Goal: Transaction & Acquisition: Purchase product/service

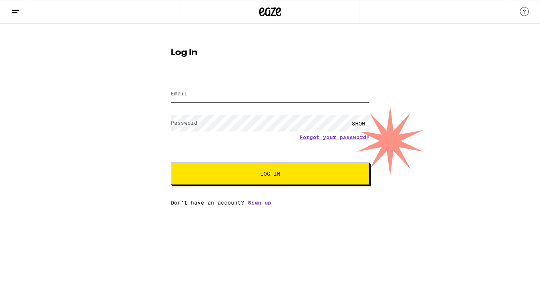
type input "[EMAIL_ADDRESS][DOMAIN_NAME]"
click at [268, 170] on button "Log In" at bounding box center [270, 173] width 199 height 22
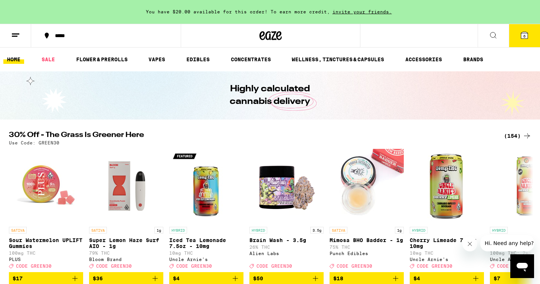
click at [492, 31] on icon at bounding box center [492, 35] width 9 height 9
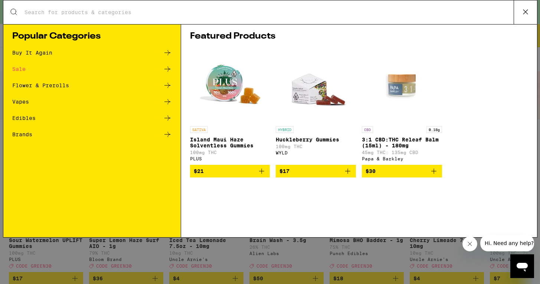
click at [19, 98] on div "Vapes" at bounding box center [91, 101] width 159 height 9
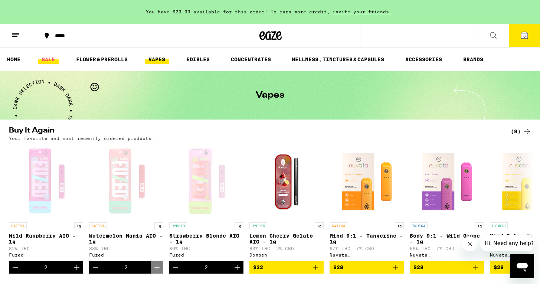
click at [46, 56] on link "SALE" at bounding box center [48, 59] width 21 height 9
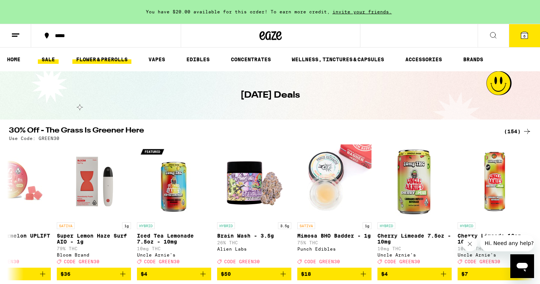
click at [98, 55] on link "FLOWER & PREROLLS" at bounding box center [101, 59] width 59 height 9
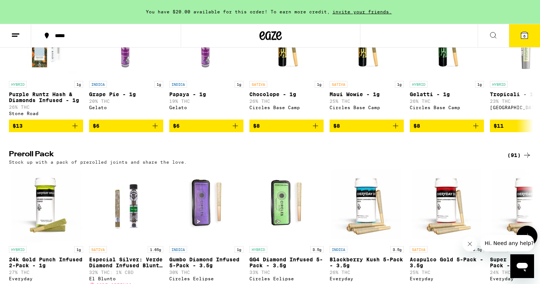
scroll to position [474, 0]
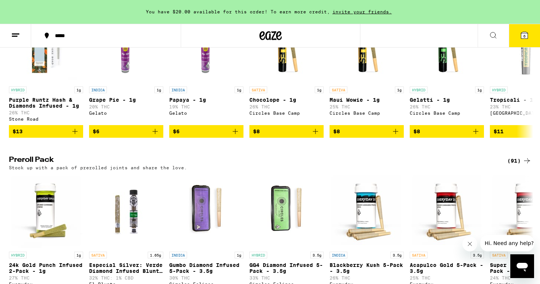
click at [527, 165] on icon at bounding box center [526, 160] width 9 height 9
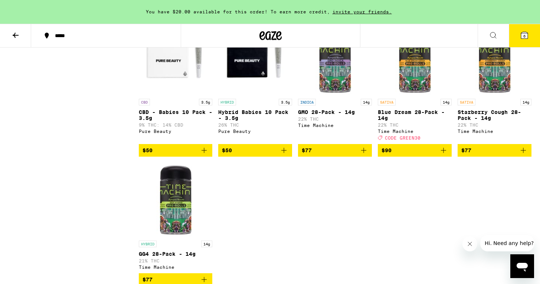
scroll to position [2466, 0]
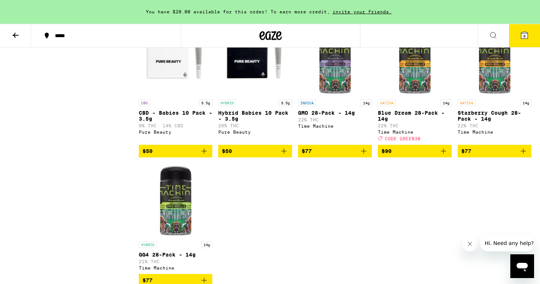
click at [226, 157] on button "$50" at bounding box center [255, 151] width 74 height 13
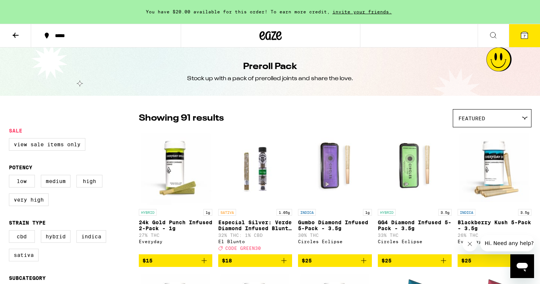
scroll to position [0, 0]
click at [275, 36] on icon at bounding box center [270, 35] width 22 height 13
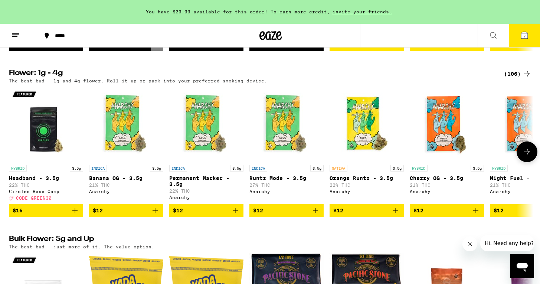
scroll to position [734, 0]
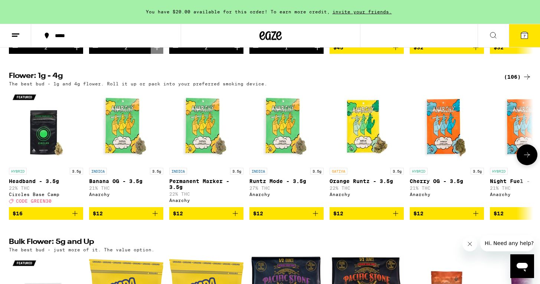
click at [523, 159] on icon at bounding box center [526, 154] width 9 height 9
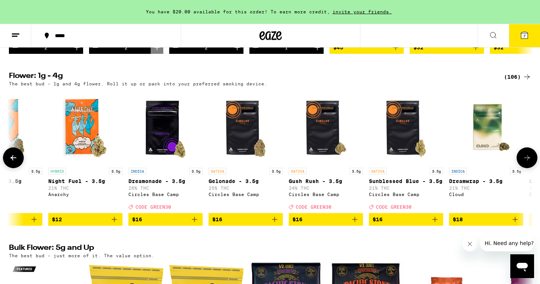
click at [523, 162] on icon at bounding box center [526, 157] width 9 height 9
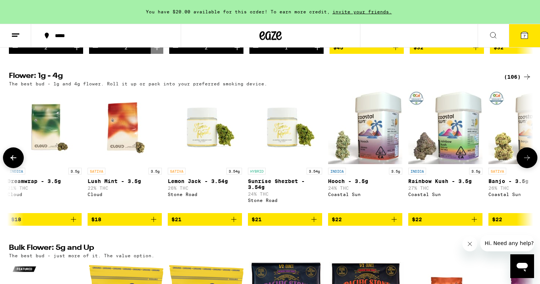
click at [523, 162] on icon at bounding box center [526, 157] width 9 height 9
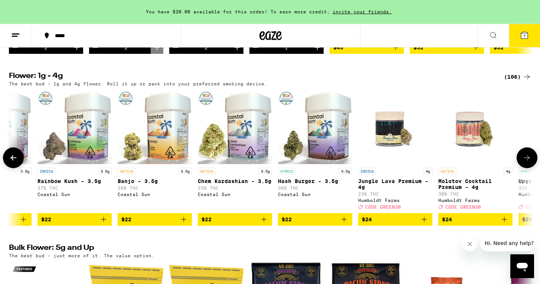
scroll to position [0, 1324]
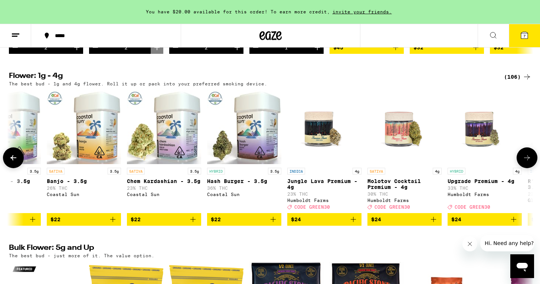
click at [274, 222] on icon "Add to bag" at bounding box center [272, 219] width 5 height 5
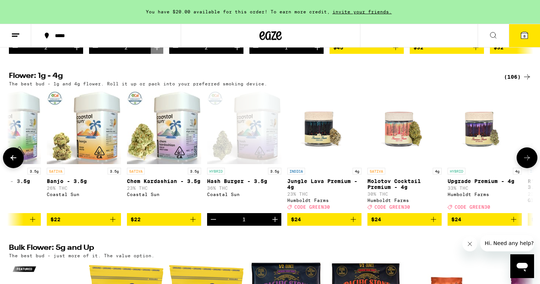
click at [191, 224] on icon "Add to bag" at bounding box center [192, 219] width 9 height 9
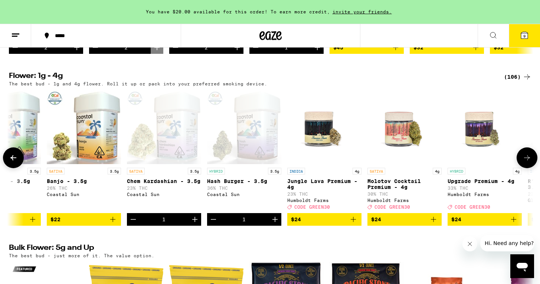
click at [527, 162] on icon at bounding box center [526, 157] width 9 height 9
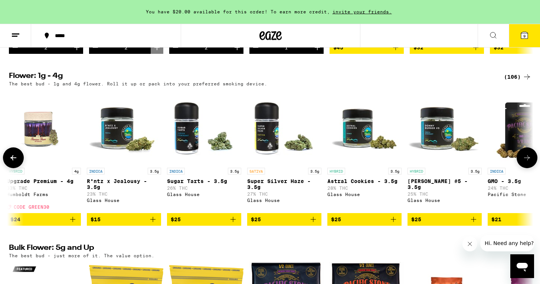
scroll to position [0, 1765]
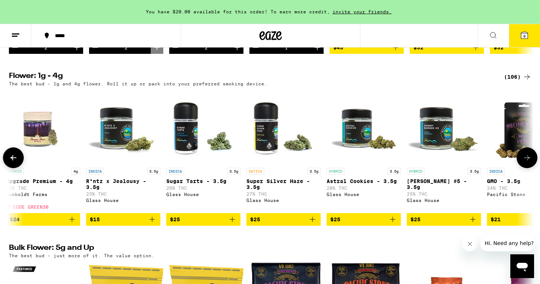
click at [529, 162] on icon at bounding box center [526, 157] width 9 height 9
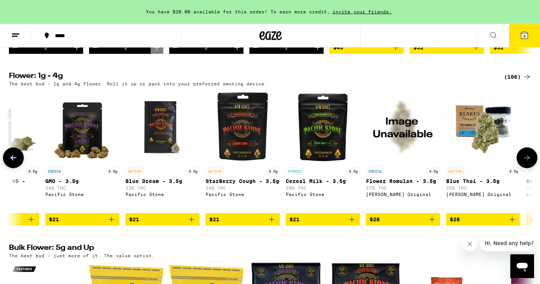
click at [529, 162] on icon at bounding box center [526, 157] width 9 height 9
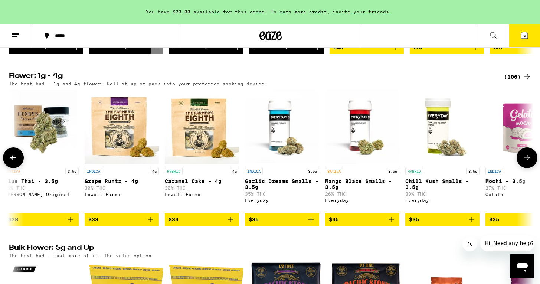
click at [529, 162] on icon at bounding box center [526, 157] width 9 height 9
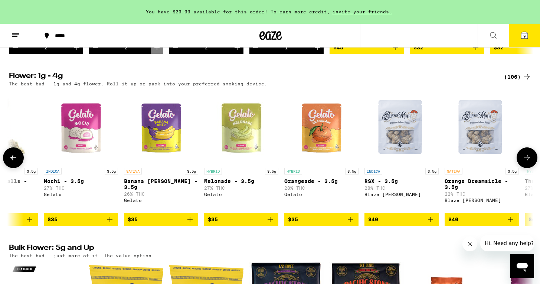
click at [529, 162] on icon at bounding box center [526, 157] width 9 height 9
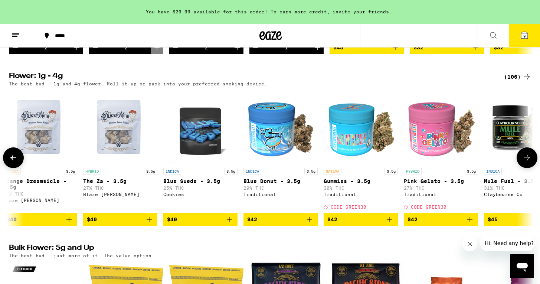
click at [529, 162] on icon at bounding box center [526, 157] width 9 height 9
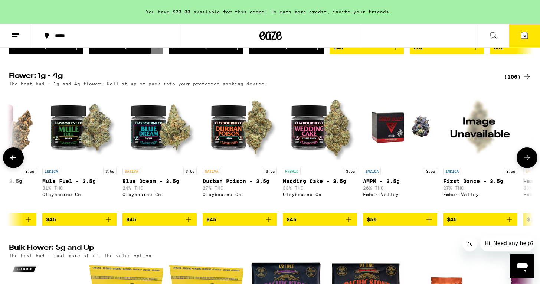
click at [315, 155] on img "Open page for Wedding Cake - 3.5g from Claybourne Co." at bounding box center [320, 127] width 74 height 74
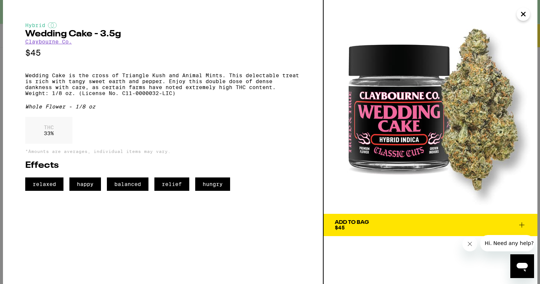
click at [450, 229] on span "Add To Bag $45" at bounding box center [430, 225] width 191 height 10
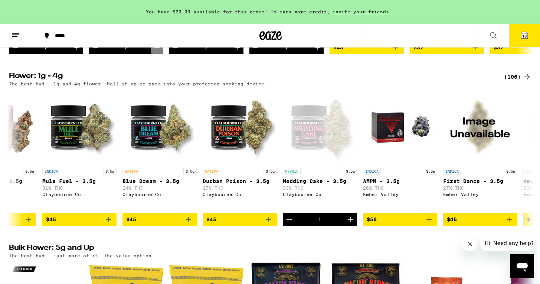
click at [516, 37] on button "10" at bounding box center [524, 35] width 31 height 23
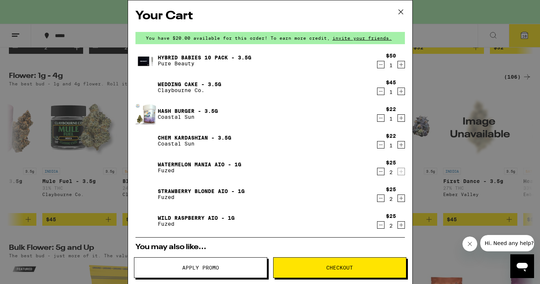
click at [379, 116] on icon "Decrement" at bounding box center [380, 117] width 7 height 9
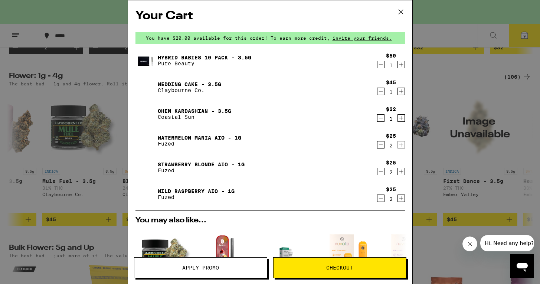
click at [382, 147] on icon "Decrement" at bounding box center [380, 144] width 7 height 9
click at [379, 147] on icon "Decrement" at bounding box center [380, 144] width 7 height 9
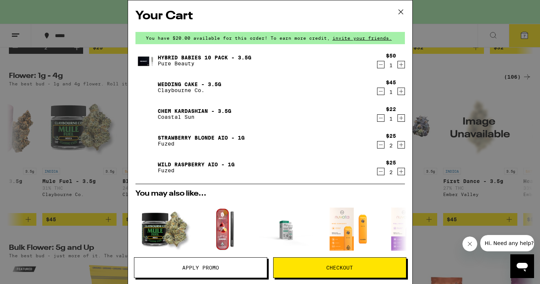
click at [378, 148] on icon "Decrement" at bounding box center [380, 144] width 7 height 9
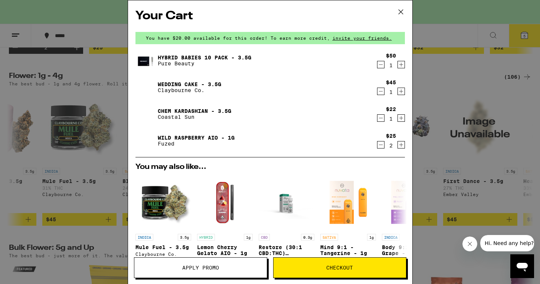
click at [379, 148] on icon "Decrement" at bounding box center [380, 144] width 7 height 9
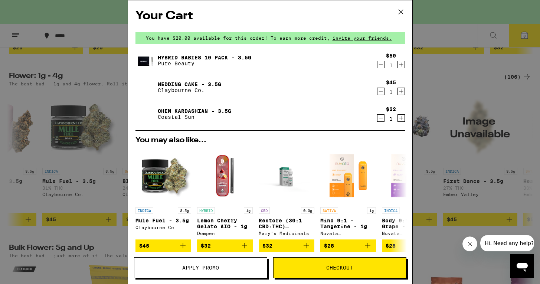
click at [335, 263] on button "Checkout" at bounding box center [339, 267] width 133 height 21
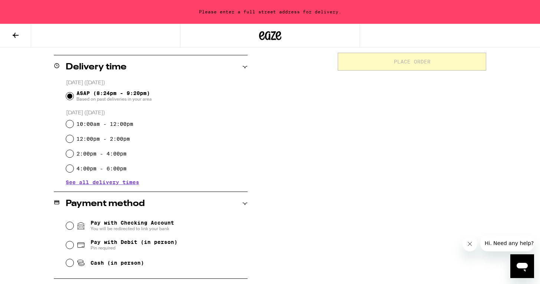
scroll to position [181, 0]
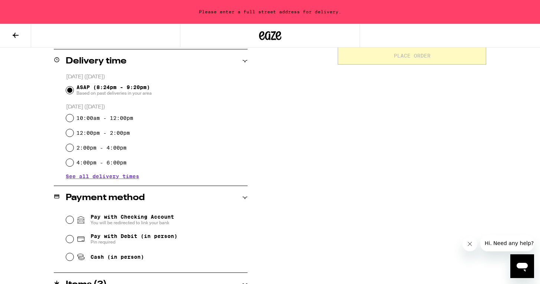
click at [69, 237] on input "Pay with Debit (in person) Pin required" at bounding box center [69, 238] width 7 height 7
radio input "true"
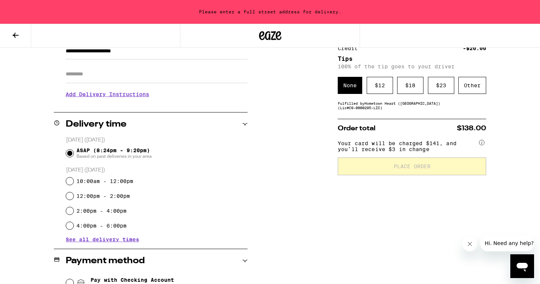
scroll to position [118, 0]
click at [377, 83] on div "$ 12" at bounding box center [379, 85] width 26 height 17
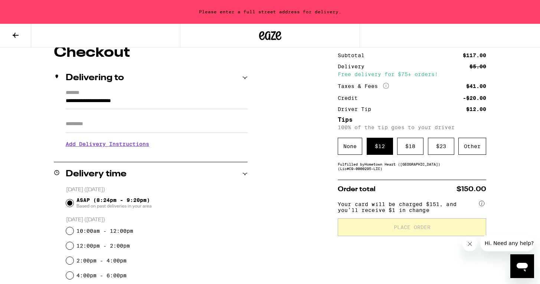
scroll to position [70, 0]
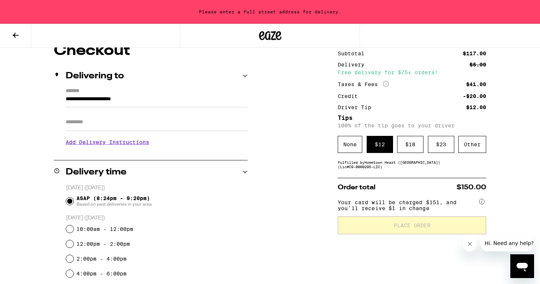
click at [118, 140] on h3 "Add Delivery Instructions" at bounding box center [157, 142] width 182 height 17
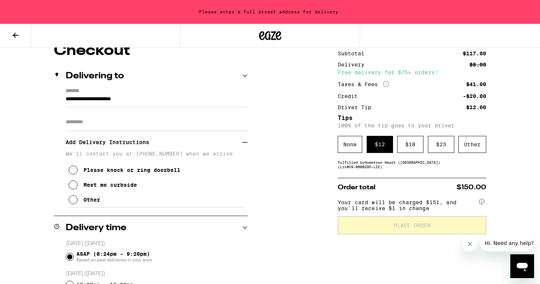
click at [72, 167] on button "Please knock or ring doorbell" at bounding box center [125, 169] width 112 height 15
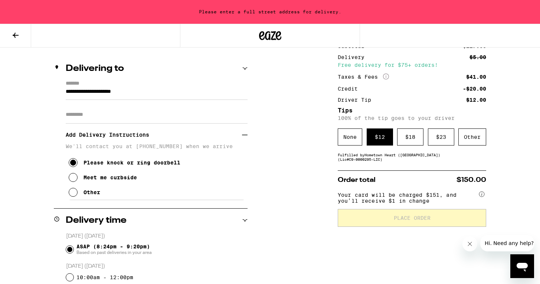
scroll to position [79, 0]
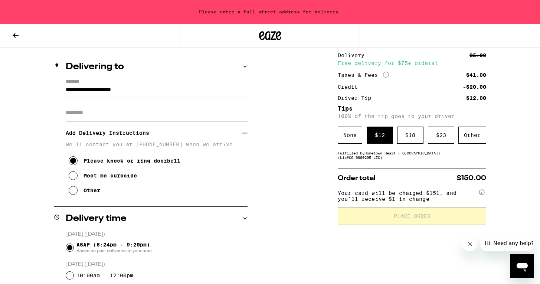
click at [379, 130] on div "$ 12" at bounding box center [379, 134] width 26 height 17
click at [72, 161] on icon at bounding box center [73, 161] width 6 height 6
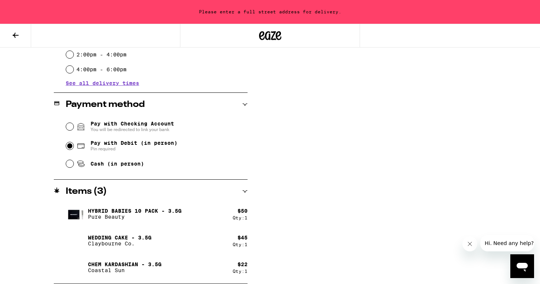
scroll to position [330, 0]
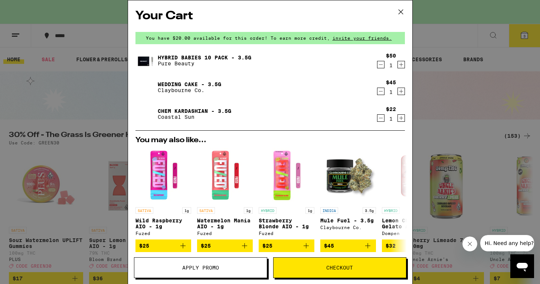
click at [337, 265] on span "Checkout" at bounding box center [339, 267] width 27 height 5
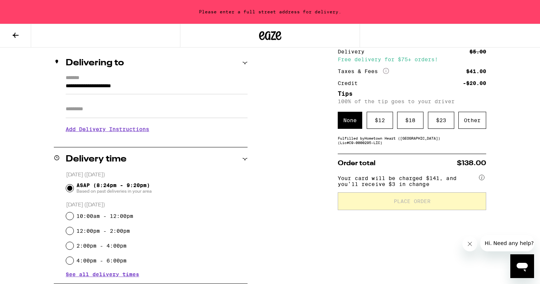
scroll to position [83, 0]
click at [495, 238] on button "Hi. Need any help?" at bounding box center [509, 243] width 58 height 16
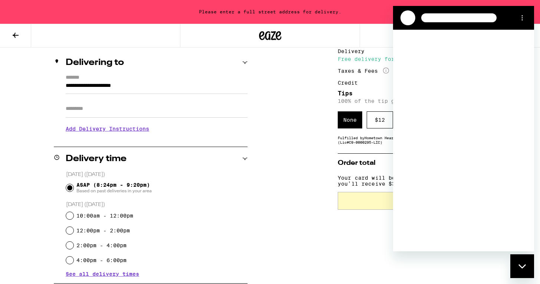
scroll to position [0, 0]
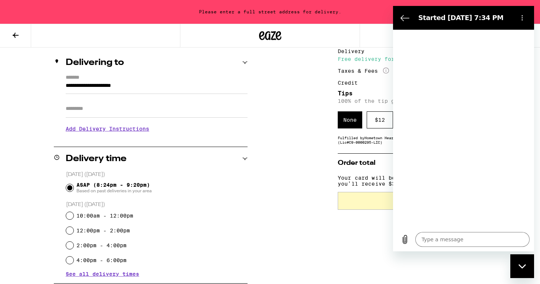
type textarea "x"
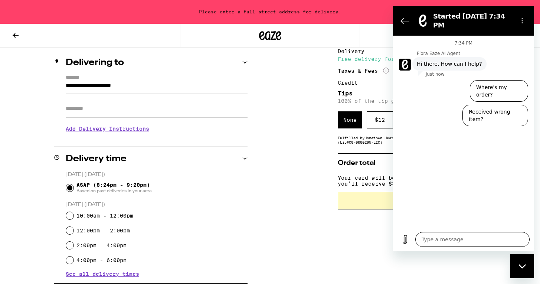
click at [424, 237] on textarea at bounding box center [472, 239] width 114 height 15
click at [400, 16] on icon "Back to the conversation list" at bounding box center [404, 20] width 9 height 9
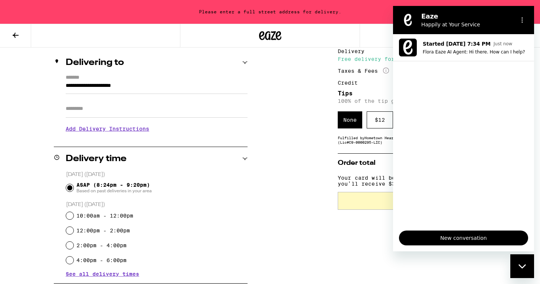
click at [400, 14] on div "Eaze Happily at Your Service" at bounding box center [454, 19] width 114 height 19
click at [459, 210] on ul "Started [DATE] 7:34 PM Just now Flora Eaze AI Agent: Hi there. How can I help?" at bounding box center [463, 129] width 141 height 190
click at [527, 3] on div "Please enter a full street address for delivery." at bounding box center [270, 12] width 540 height 24
click at [396, 10] on section "Eaze Happily at Your Service" at bounding box center [463, 20] width 141 height 28
click at [366, 13] on div "Please enter a full street address for delivery." at bounding box center [270, 12] width 540 height 24
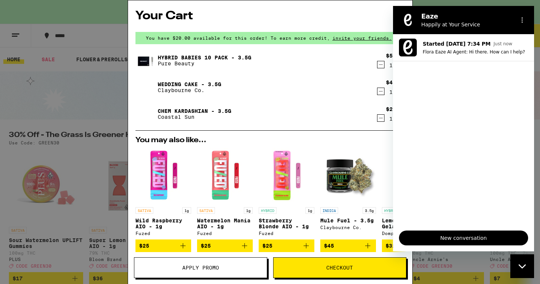
click at [336, 263] on button "Checkout" at bounding box center [339, 267] width 133 height 21
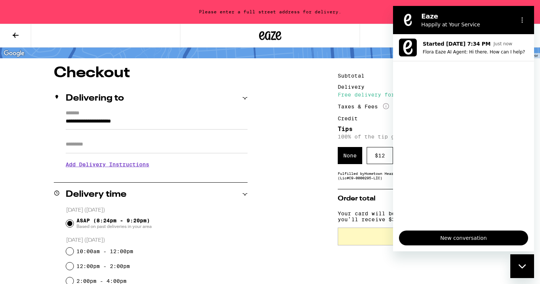
scroll to position [49, 0]
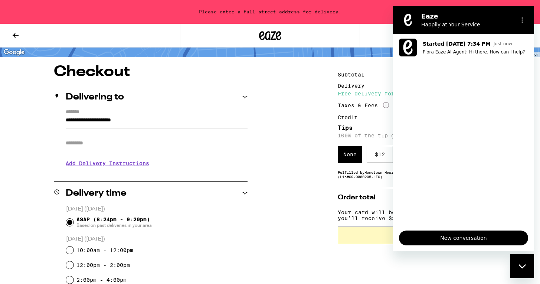
click at [79, 141] on input "Apt/Suite" at bounding box center [157, 143] width 182 height 18
click at [97, 117] on input "**********" at bounding box center [157, 122] width 182 height 13
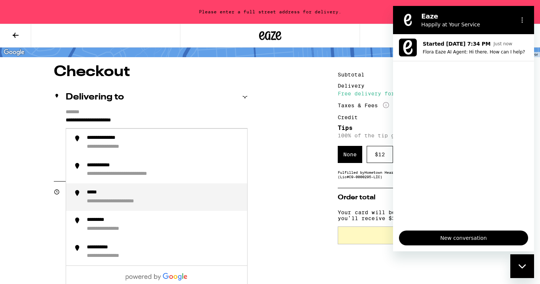
click at [97, 193] on div "*****" at bounding box center [95, 192] width 17 height 7
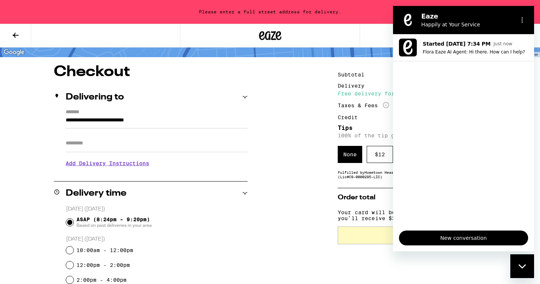
type input "**********"
click at [79, 143] on input "Apt/Suite" at bounding box center [157, 143] width 182 height 18
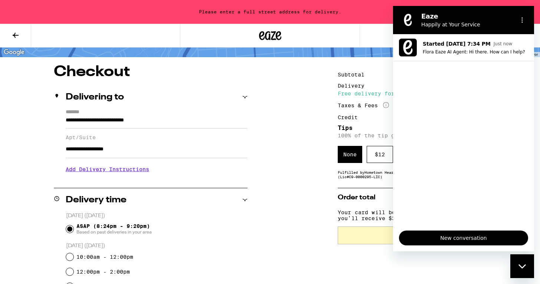
type input "**********"
click at [521, 261] on div "Close messaging window" at bounding box center [522, 266] width 22 height 22
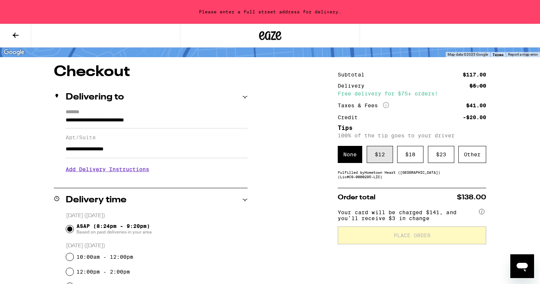
click at [377, 150] on div "$ 12" at bounding box center [379, 154] width 26 height 17
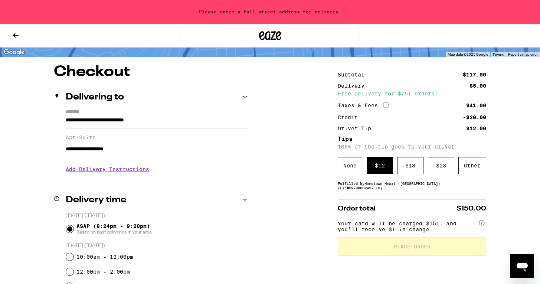
click at [130, 168] on h3 "Add Delivery Instructions" at bounding box center [157, 169] width 182 height 17
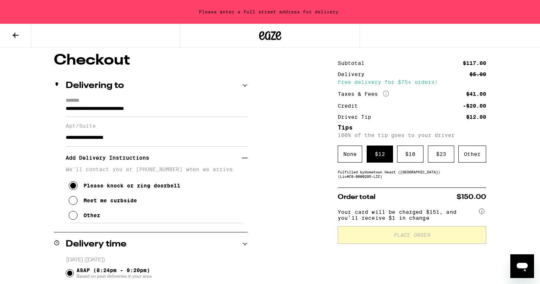
scroll to position [62, 0]
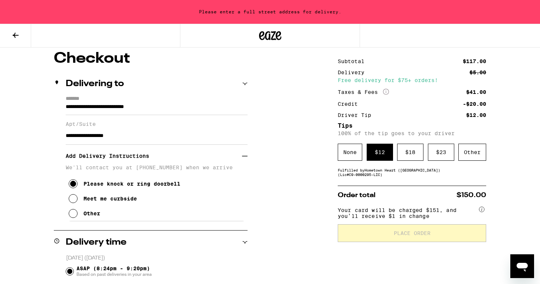
click at [243, 80] on div "Delivering to" at bounding box center [151, 83] width 194 height 9
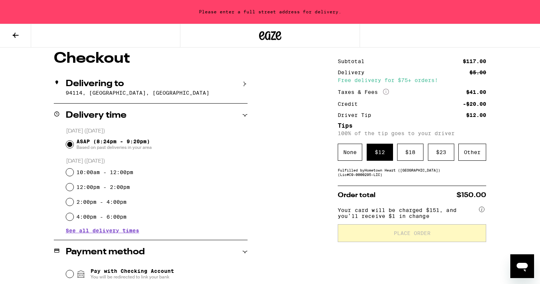
click at [243, 80] on div "Delivering to" at bounding box center [151, 83] width 194 height 9
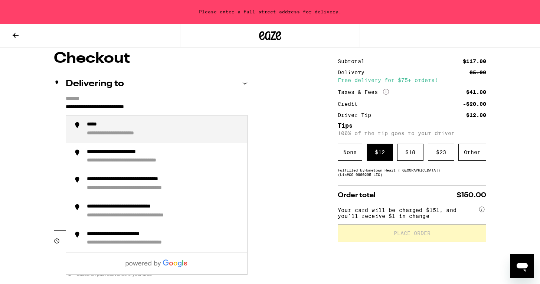
drag, startPoint x: 172, startPoint y: 105, endPoint x: 46, endPoint y: 111, distance: 126.6
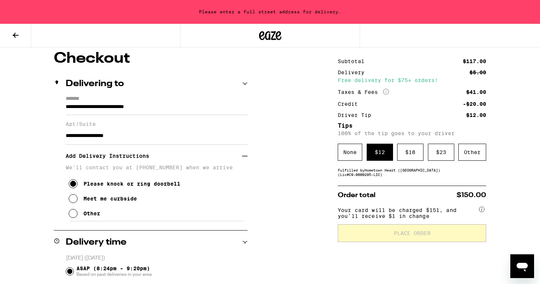
click at [63, 107] on div "**********" at bounding box center [151, 158] width 194 height 125
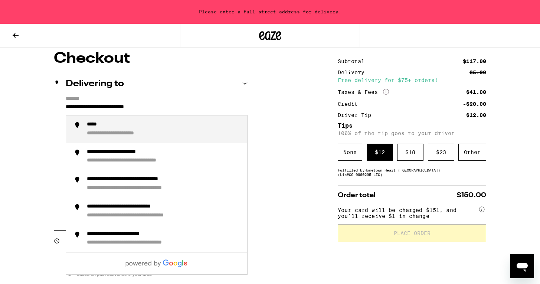
drag, startPoint x: 174, startPoint y: 107, endPoint x: 65, endPoint y: 107, distance: 109.0
click at [65, 107] on div "**********" at bounding box center [151, 158] width 194 height 125
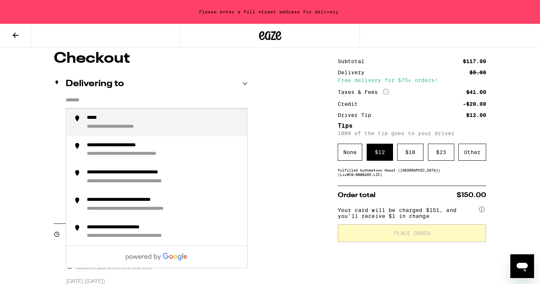
click at [108, 104] on input "*******" at bounding box center [157, 102] width 182 height 13
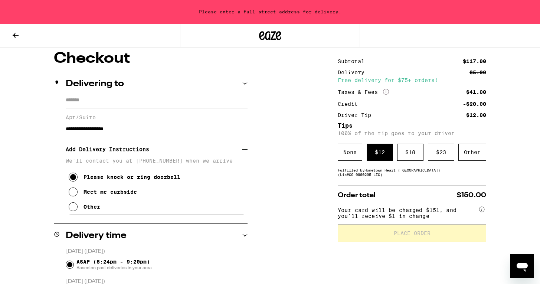
click at [243, 79] on div "Delivering to" at bounding box center [151, 84] width 194 height 24
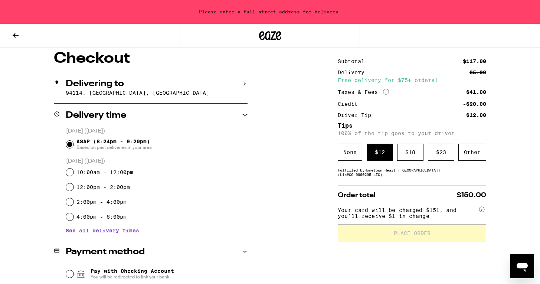
click at [243, 79] on div "Delivering to [GEOGRAPHIC_DATA], [GEOGRAPHIC_DATA]" at bounding box center [151, 87] width 194 height 31
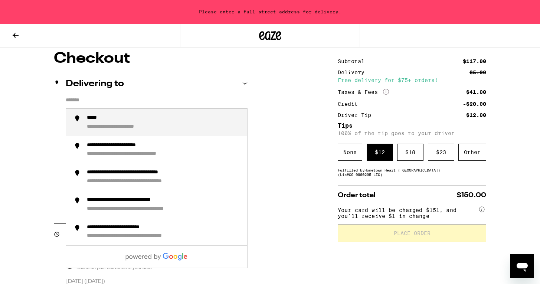
click at [67, 100] on input "*******" at bounding box center [157, 102] width 182 height 13
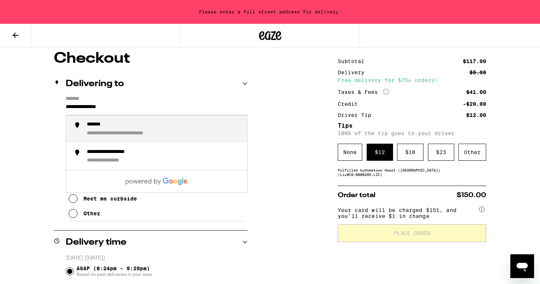
click at [97, 126] on div "*******" at bounding box center [98, 124] width 23 height 7
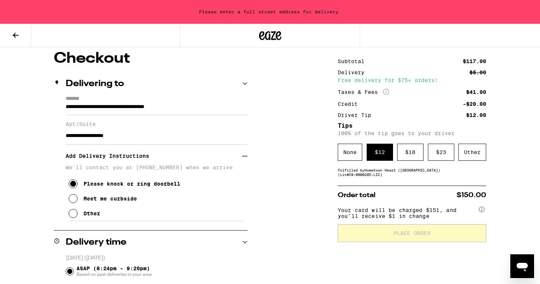
type input "**********"
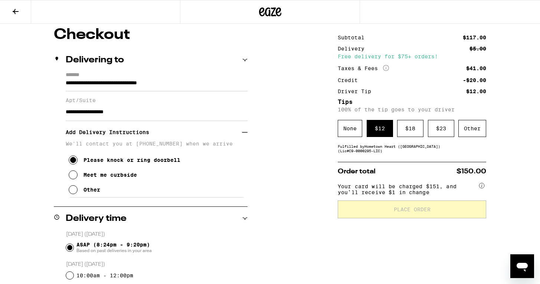
drag, startPoint x: 137, startPoint y: 113, endPoint x: 55, endPoint y: 113, distance: 82.0
click at [55, 113] on div "**********" at bounding box center [151, 134] width 194 height 125
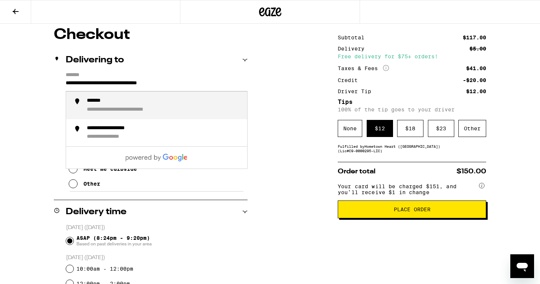
click at [210, 85] on input "**********" at bounding box center [157, 85] width 182 height 13
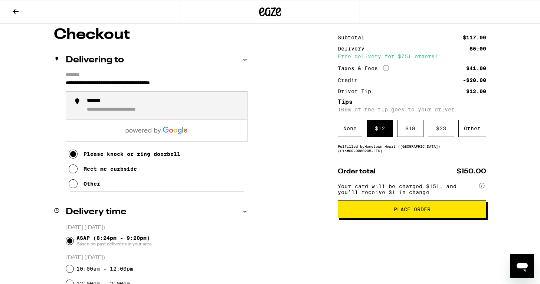
click at [155, 106] on div "**********" at bounding box center [164, 106] width 154 height 16
type input "**********"
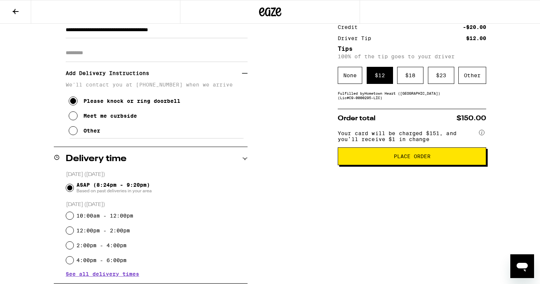
scroll to position [116, 0]
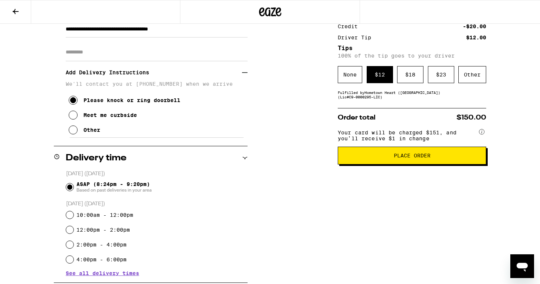
click at [412, 155] on button "Place Order" at bounding box center [412, 156] width 148 height 18
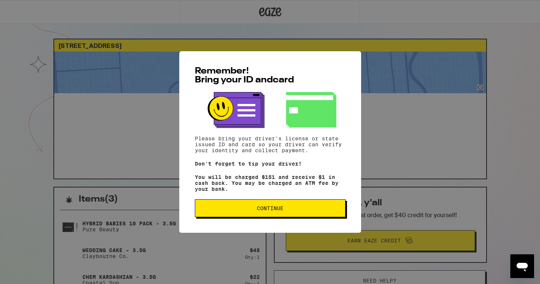
click at [267, 206] on button "Continue" at bounding box center [270, 208] width 151 height 18
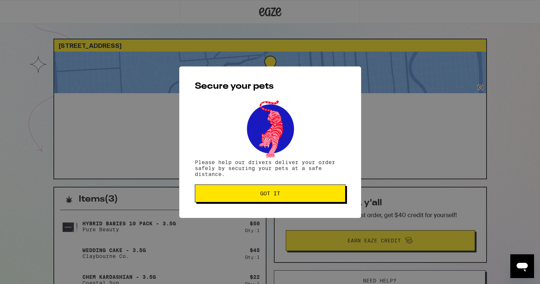
click at [266, 190] on button "Got it" at bounding box center [270, 193] width 151 height 18
